Goal: Information Seeking & Learning: Learn about a topic

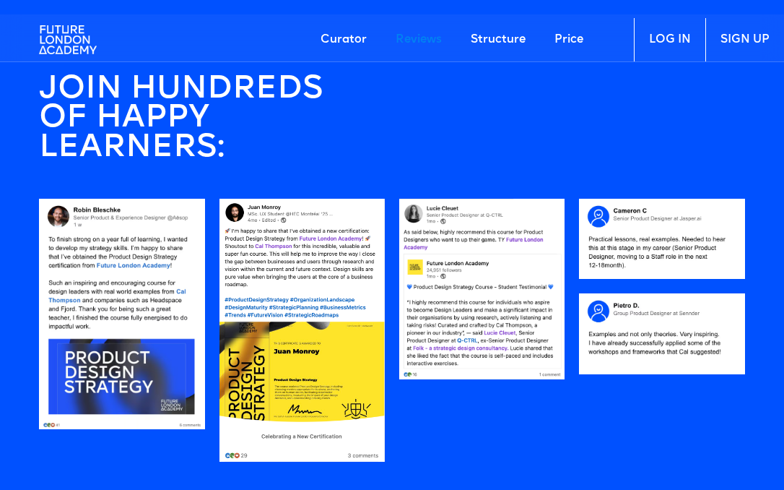
scroll to position [1288, 0]
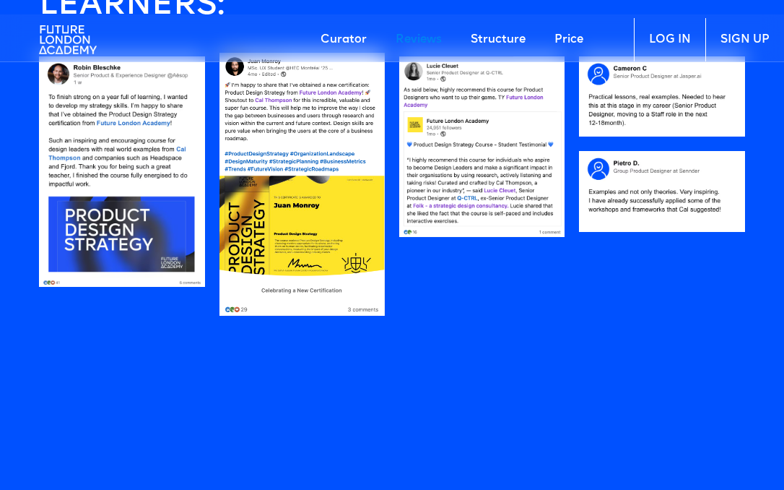
click at [313, 153] on img at bounding box center [302, 184] width 165 height 263
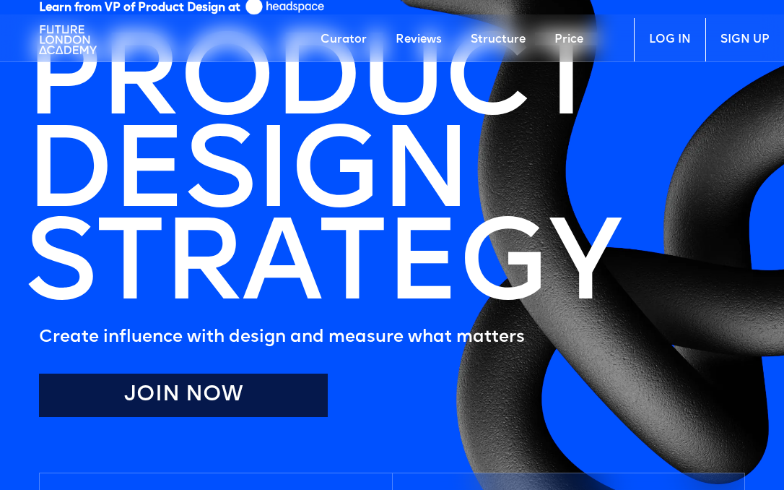
scroll to position [0, 0]
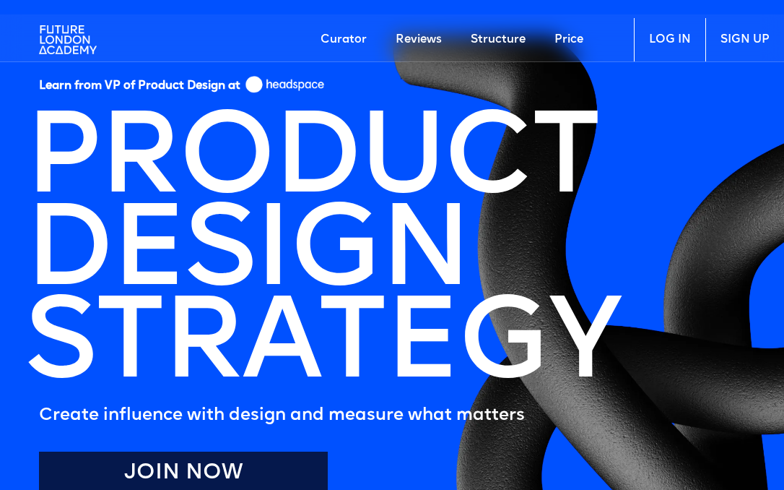
click at [560, 38] on link "Price" at bounding box center [569, 39] width 58 height 43
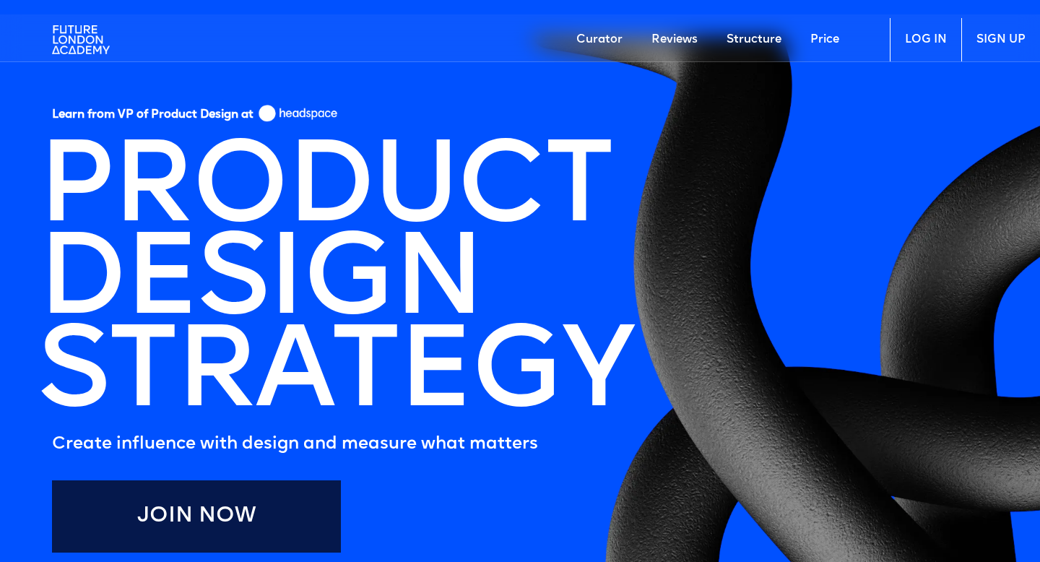
click at [667, 38] on link "Reviews" at bounding box center [674, 39] width 75 height 43
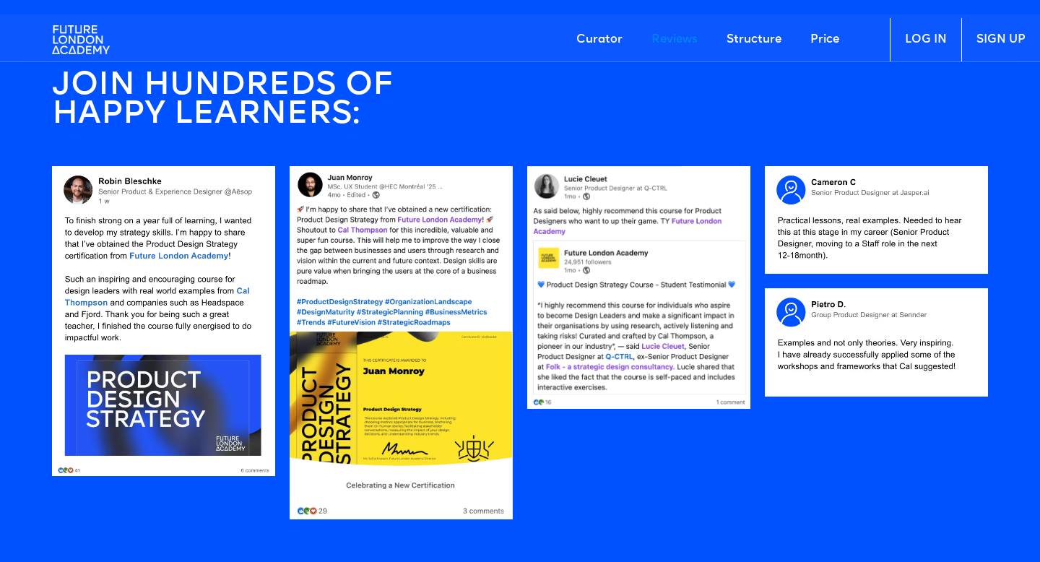
scroll to position [1218, 0]
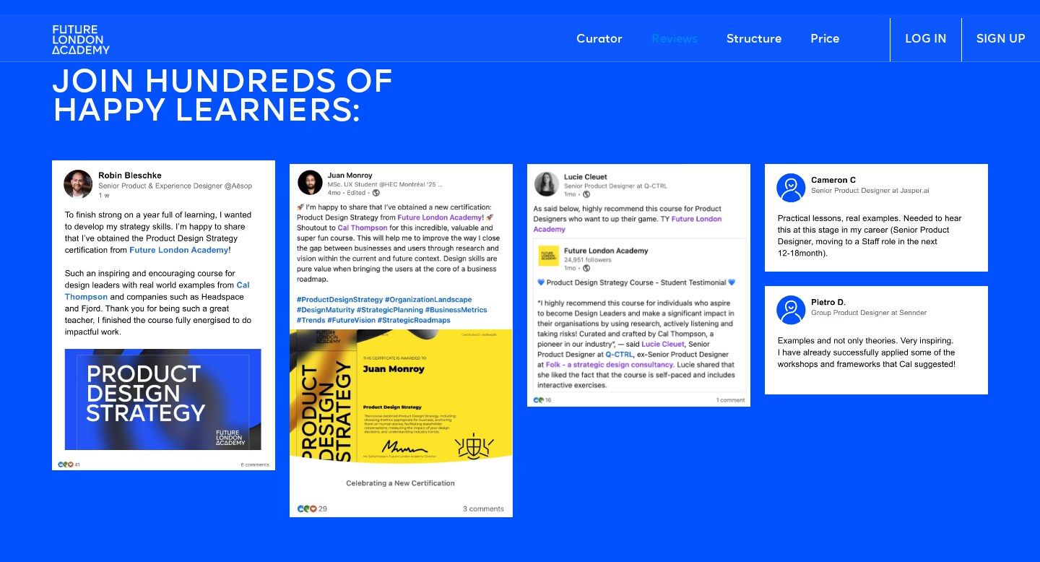
click at [233, 267] on img at bounding box center [163, 315] width 223 height 311
